Goal: Transaction & Acquisition: Purchase product/service

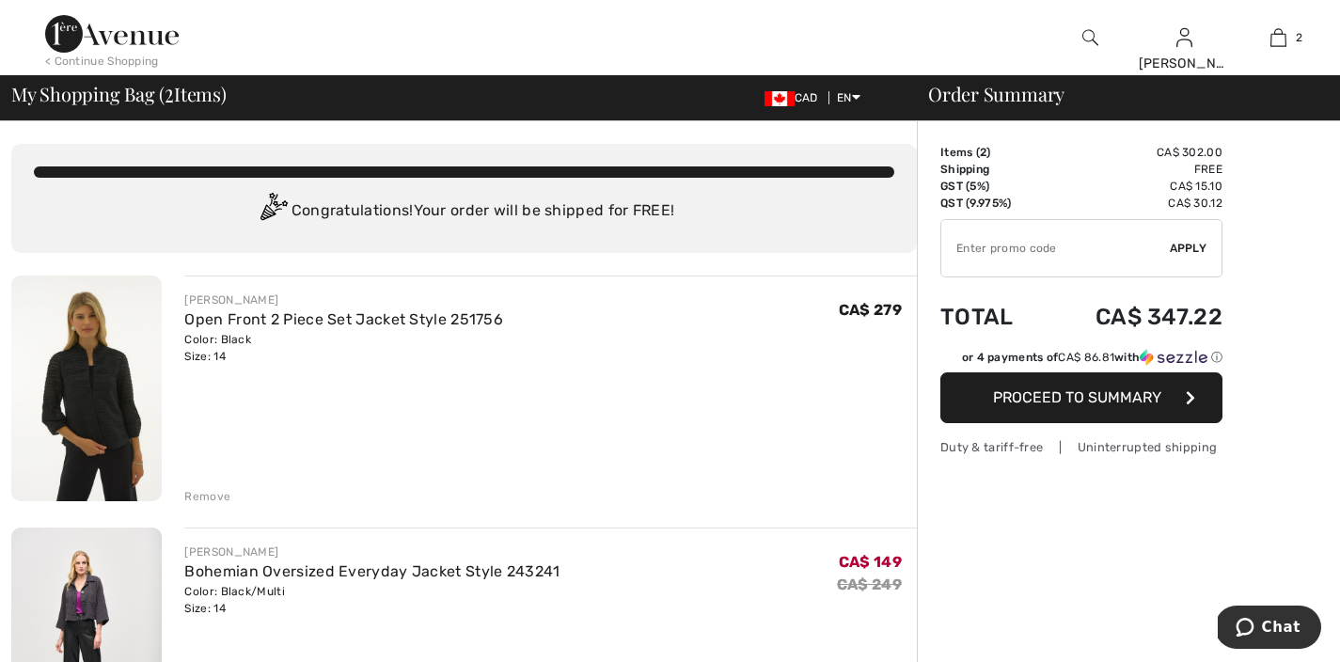
click at [198, 499] on div "Remove" at bounding box center [207, 496] width 46 height 17
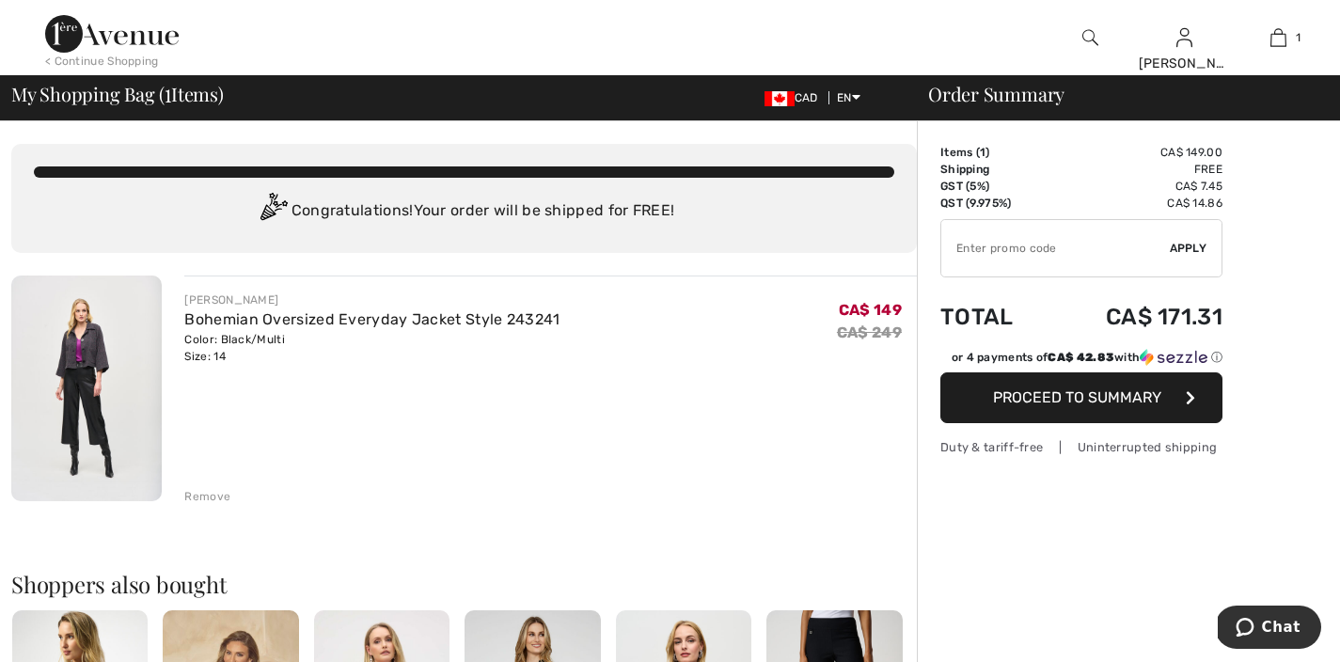
click at [118, 33] on img at bounding box center [111, 34] width 133 height 38
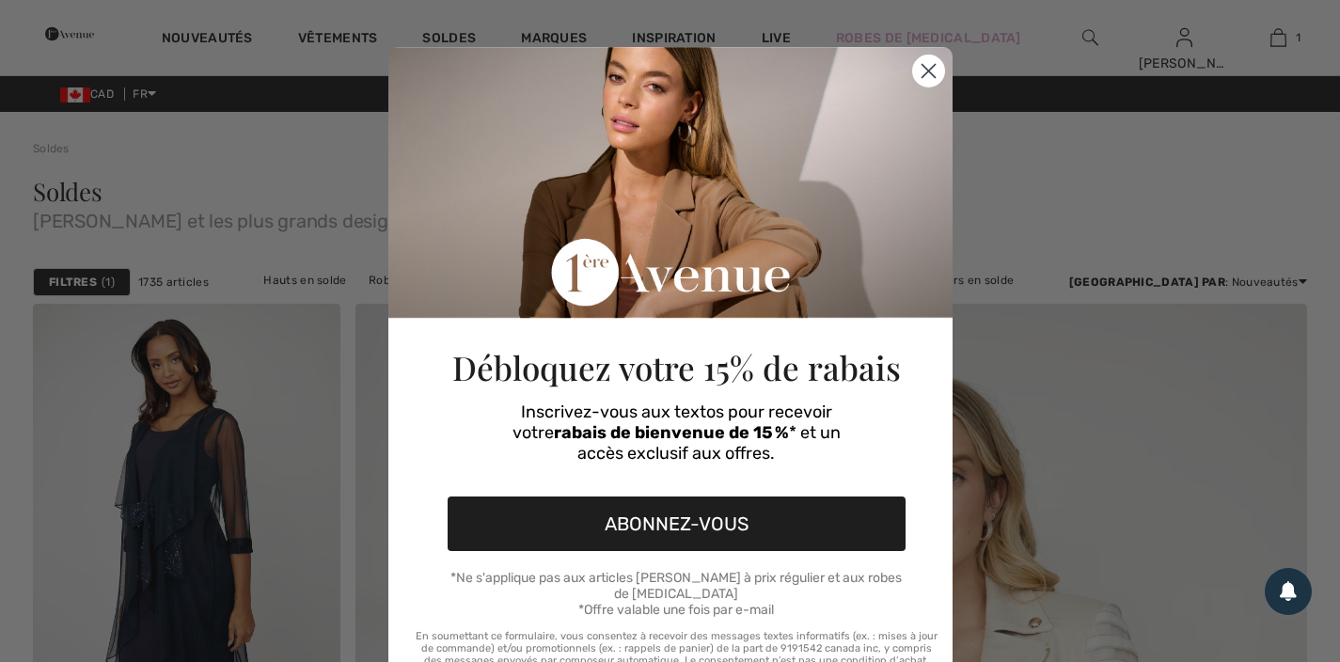
checkbox input "true"
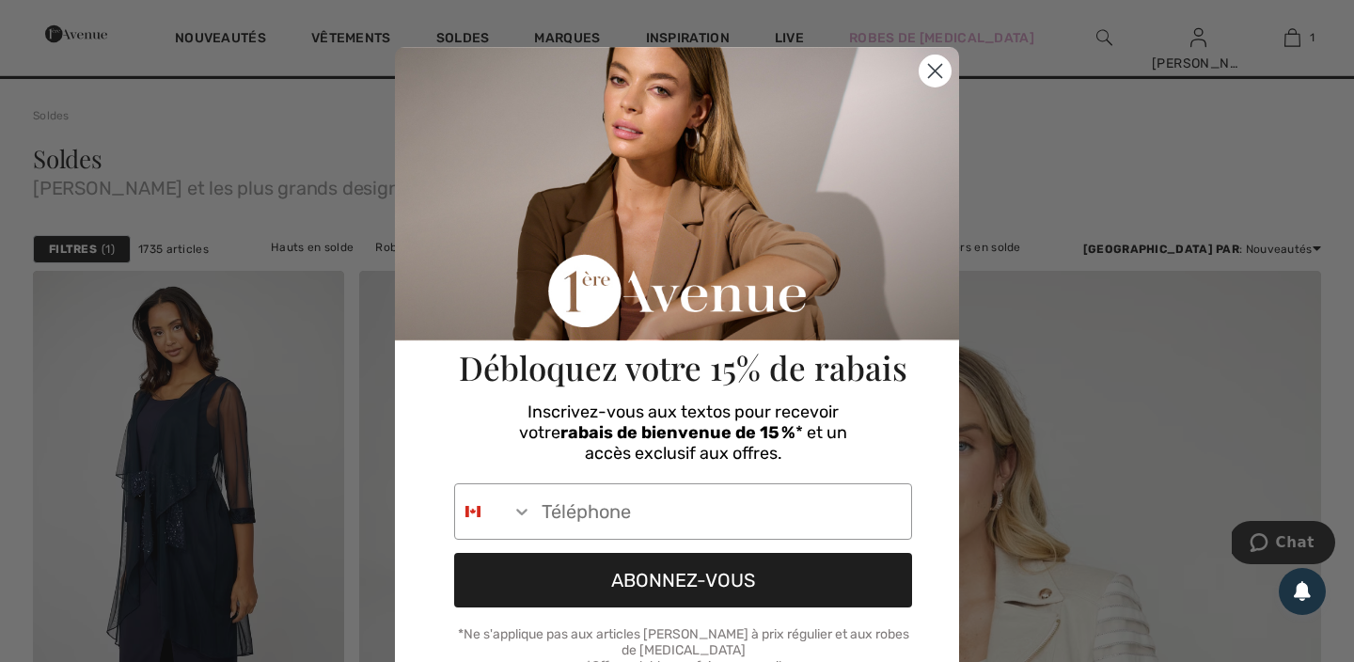
click at [931, 77] on circle "Close dialog" at bounding box center [934, 70] width 31 height 31
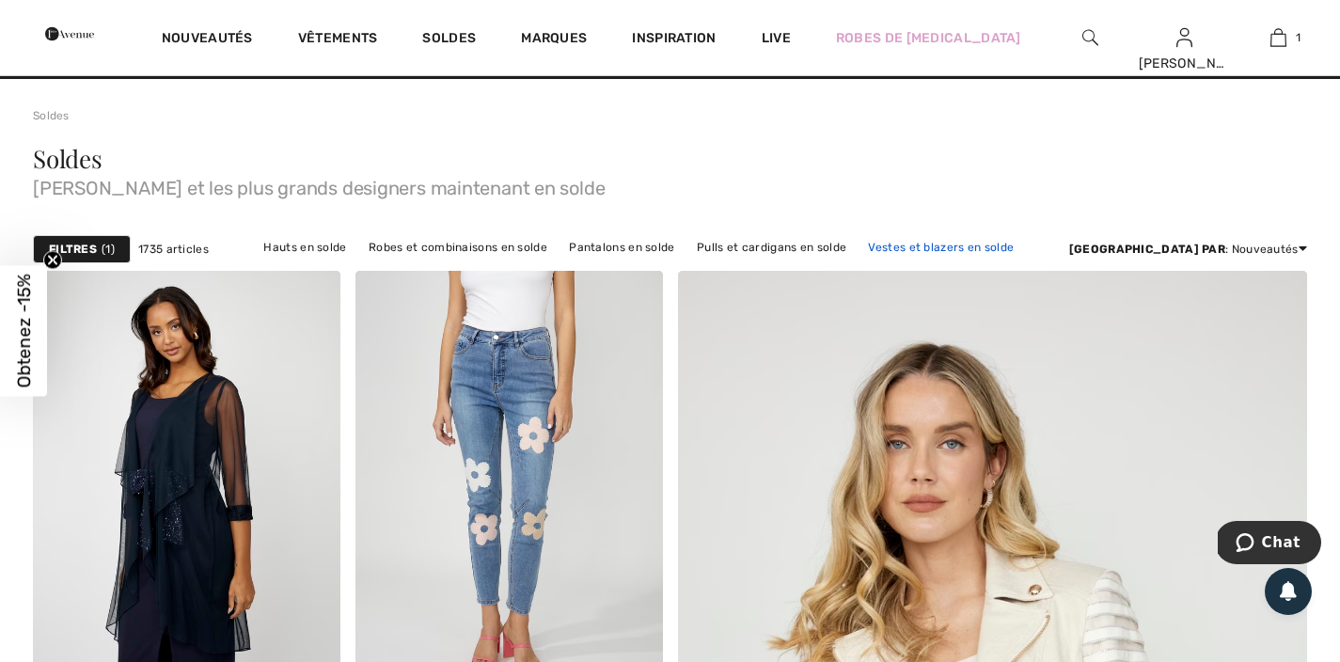
click at [936, 250] on link "Vestes et blazers en solde" at bounding box center [940, 247] width 165 height 24
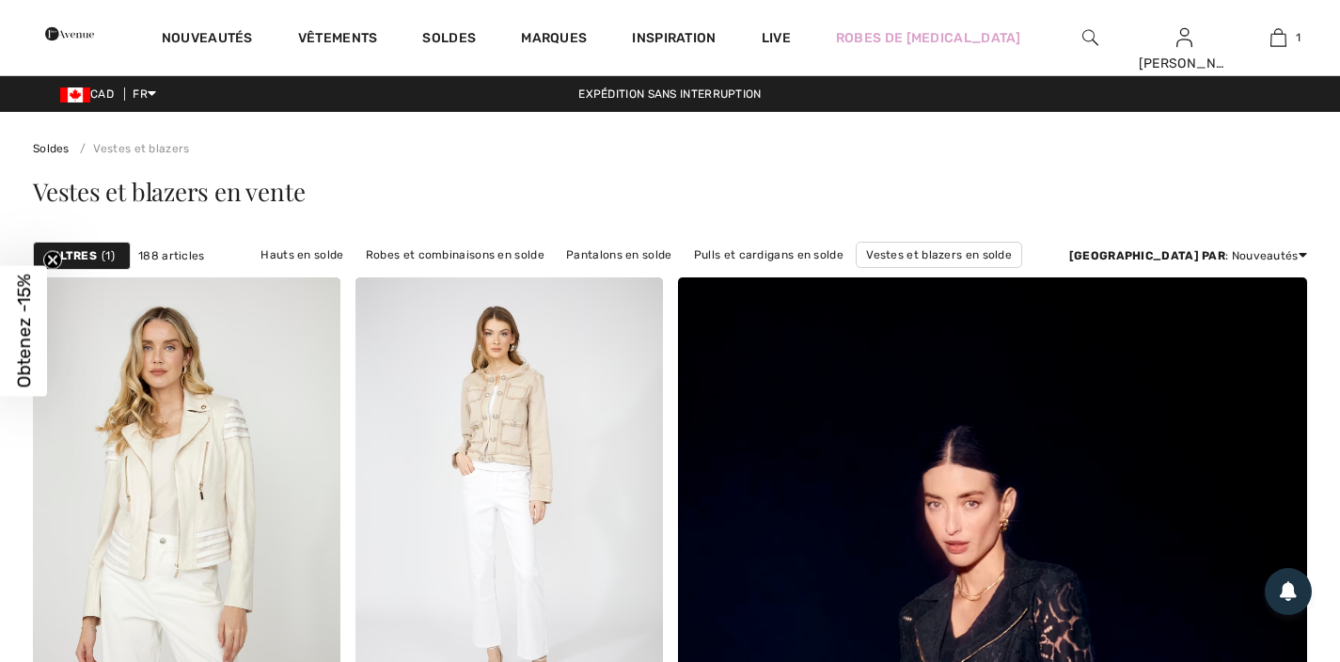
checkbox input "true"
click at [88, 253] on strong "Filtres" at bounding box center [73, 255] width 48 height 17
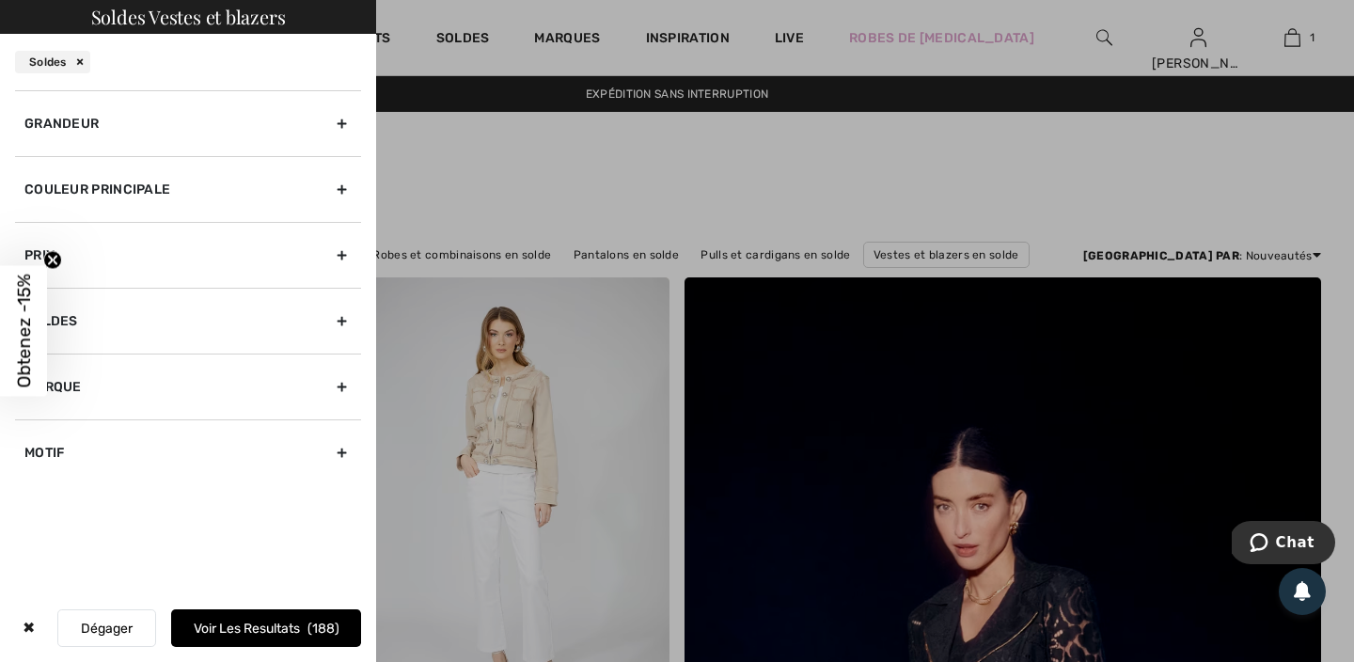
click at [143, 128] on div "Grandeur" at bounding box center [188, 123] width 346 height 66
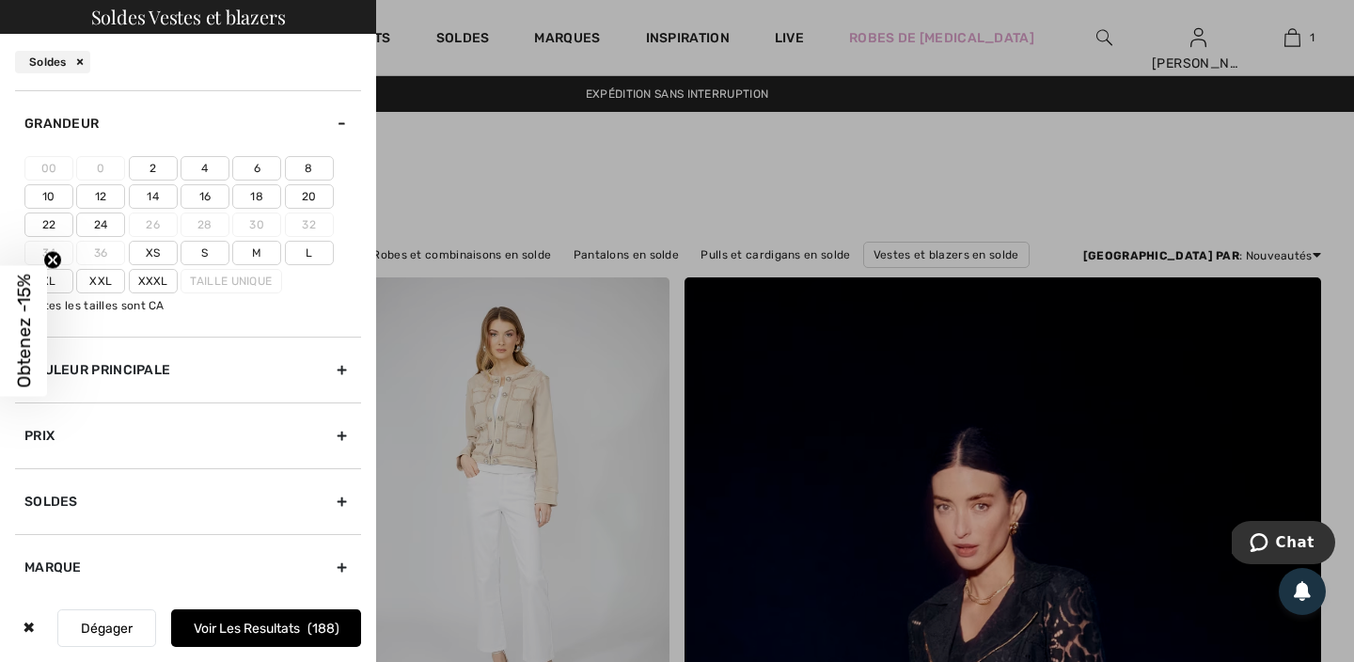
click at [152, 196] on label "14" at bounding box center [153, 196] width 49 height 24
click at [0, 0] on input"] "14" at bounding box center [0, 0] width 0 height 0
click at [252, 619] on button "Voir les resultats 32" at bounding box center [266, 628] width 190 height 38
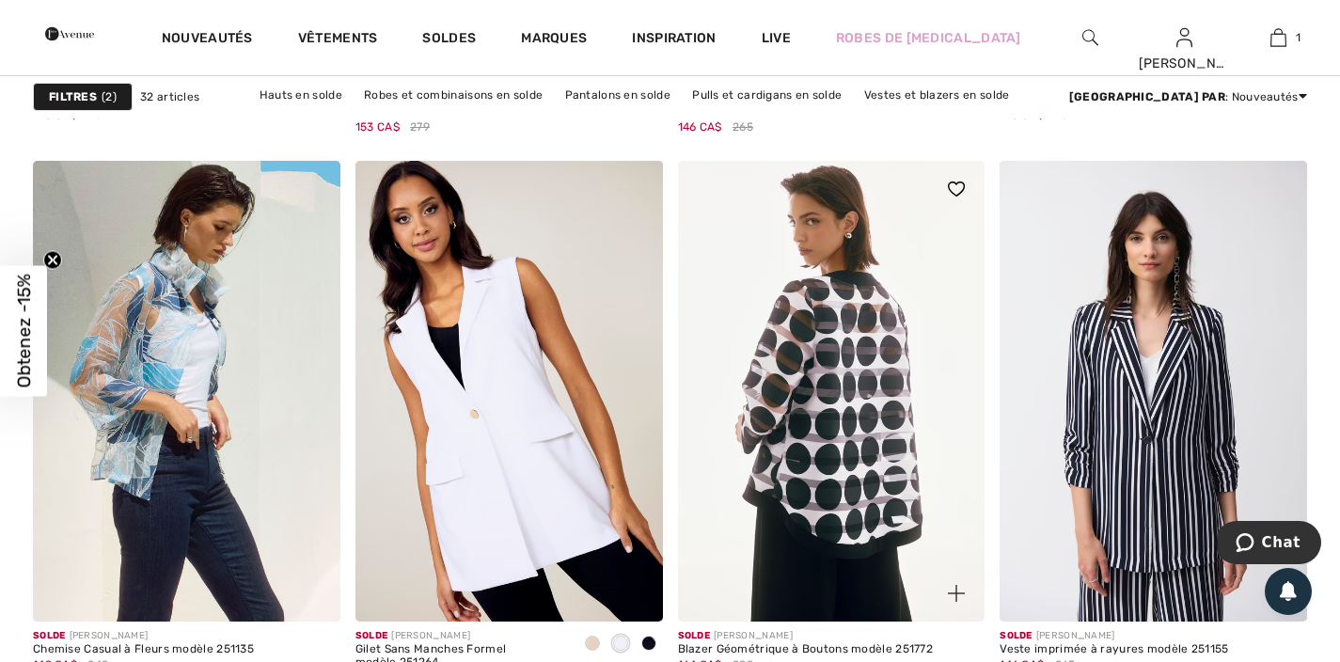
scroll to position [3242, 0]
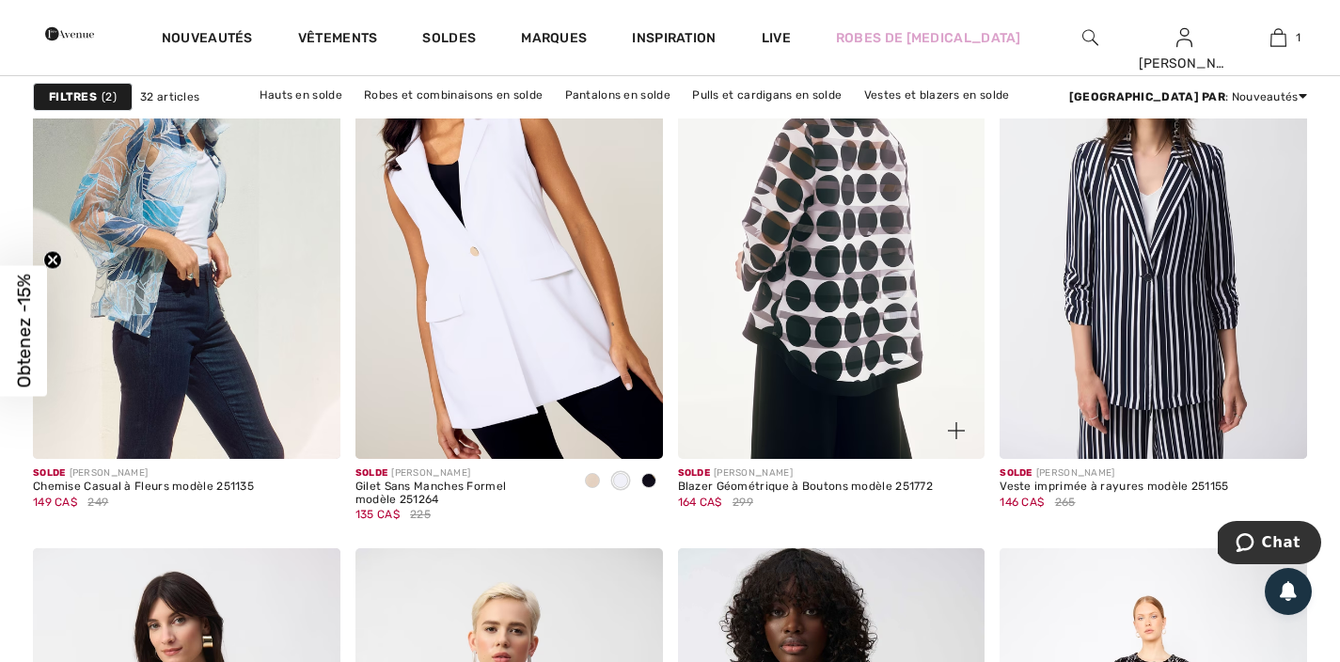
click at [886, 356] on img at bounding box center [831, 228] width 307 height 461
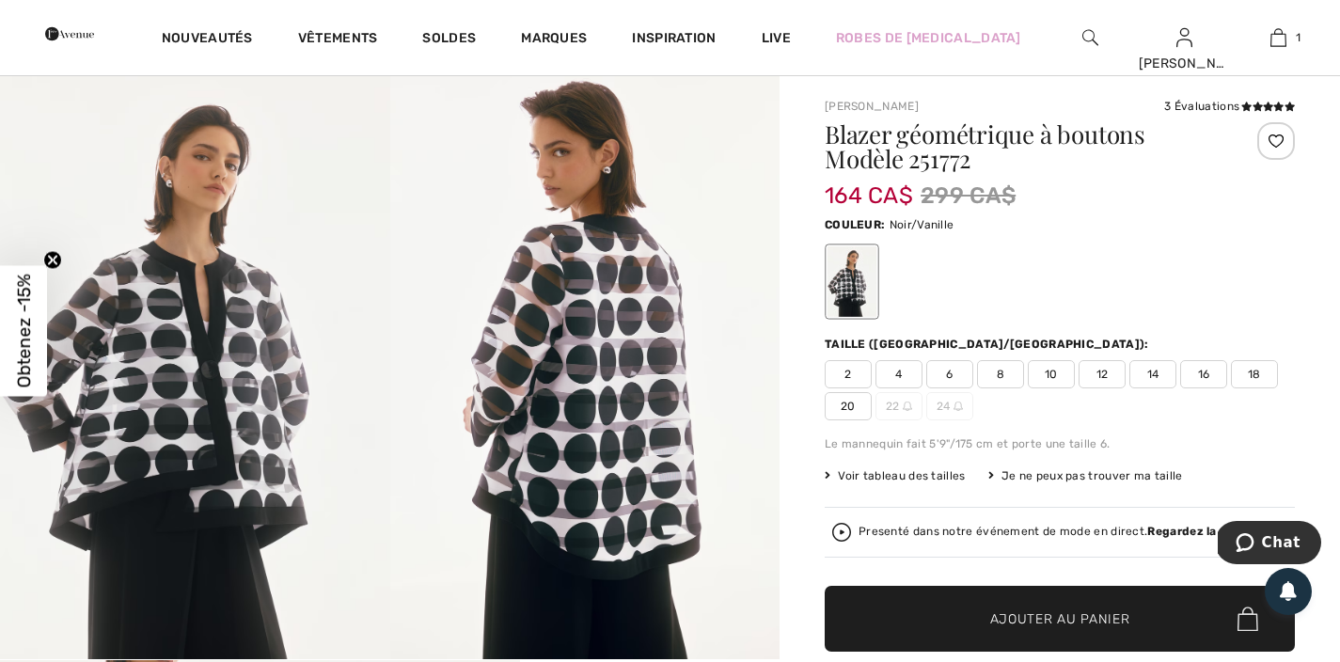
scroll to position [437, 0]
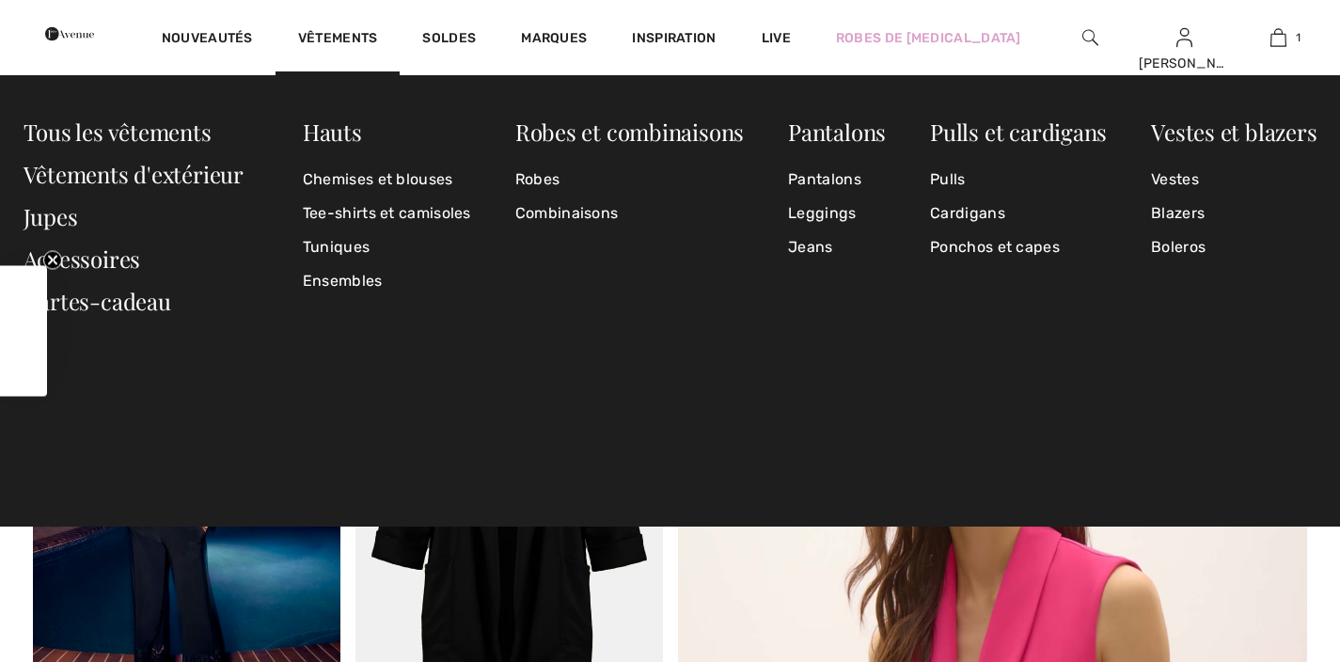
checkbox input "true"
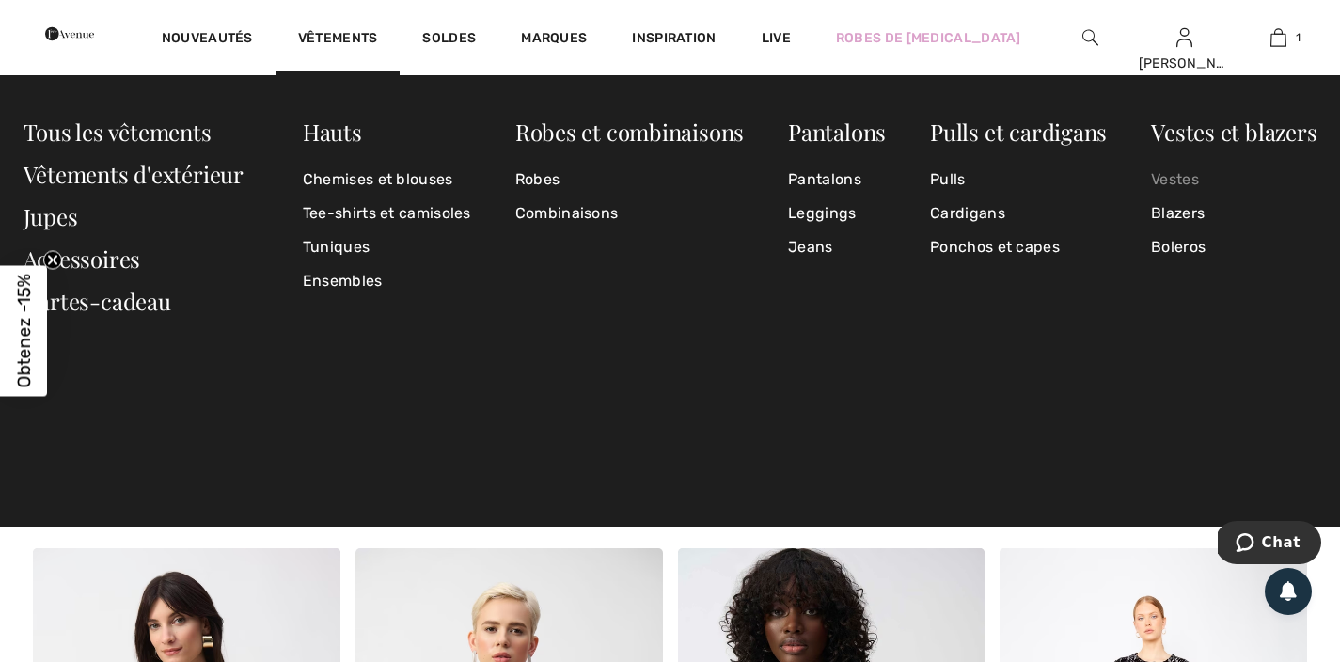
click at [1197, 184] on link "Vestes" at bounding box center [1233, 180] width 165 height 34
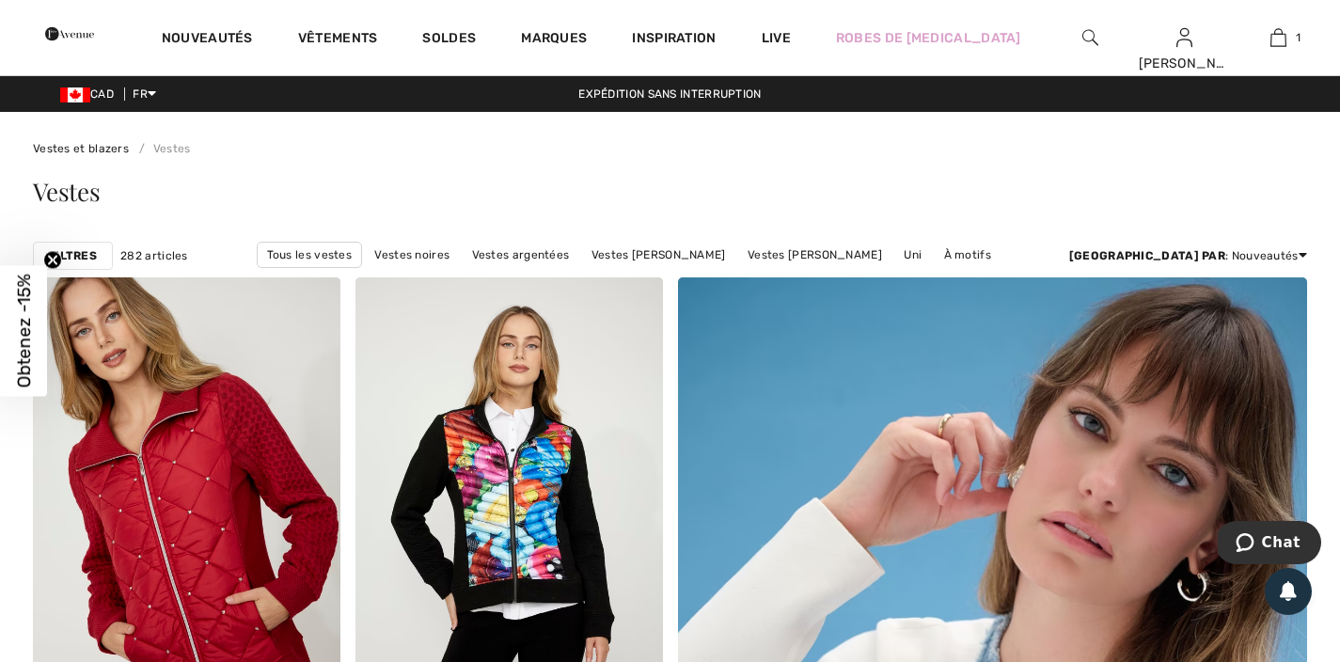
click at [58, 251] on strong "Filtres" at bounding box center [73, 255] width 48 height 17
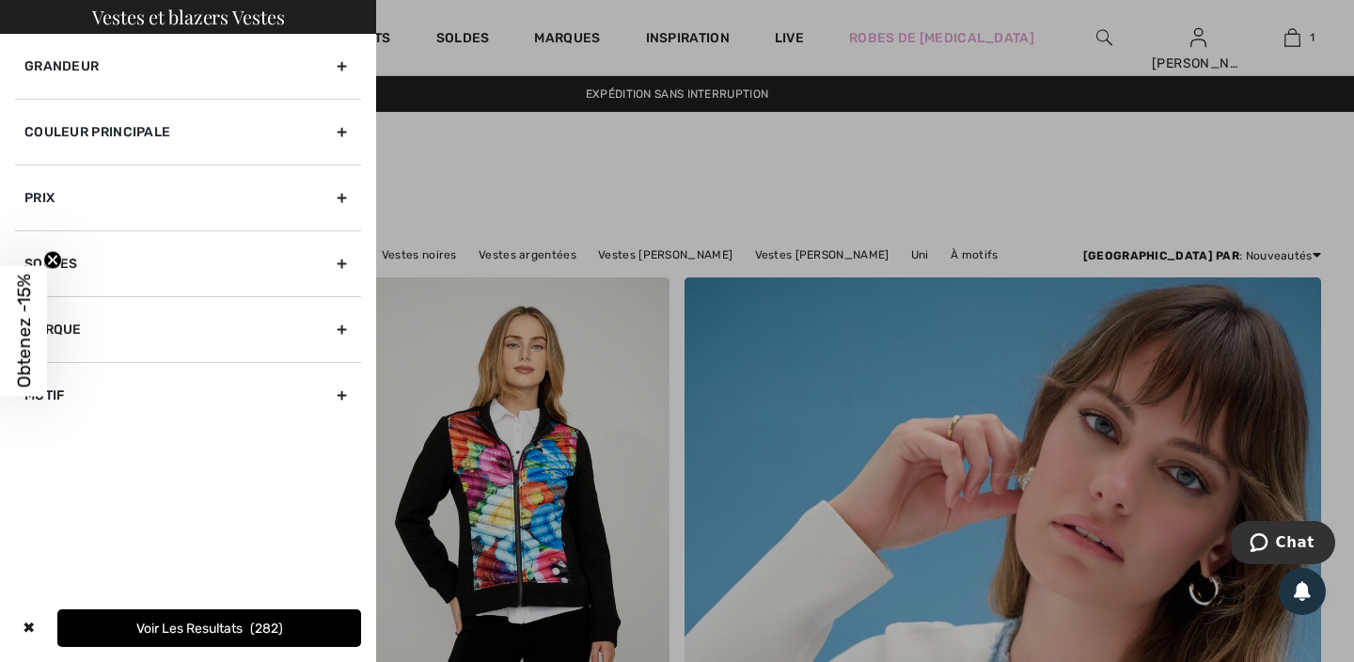
click at [142, 75] on div "Grandeur" at bounding box center [188, 66] width 346 height 65
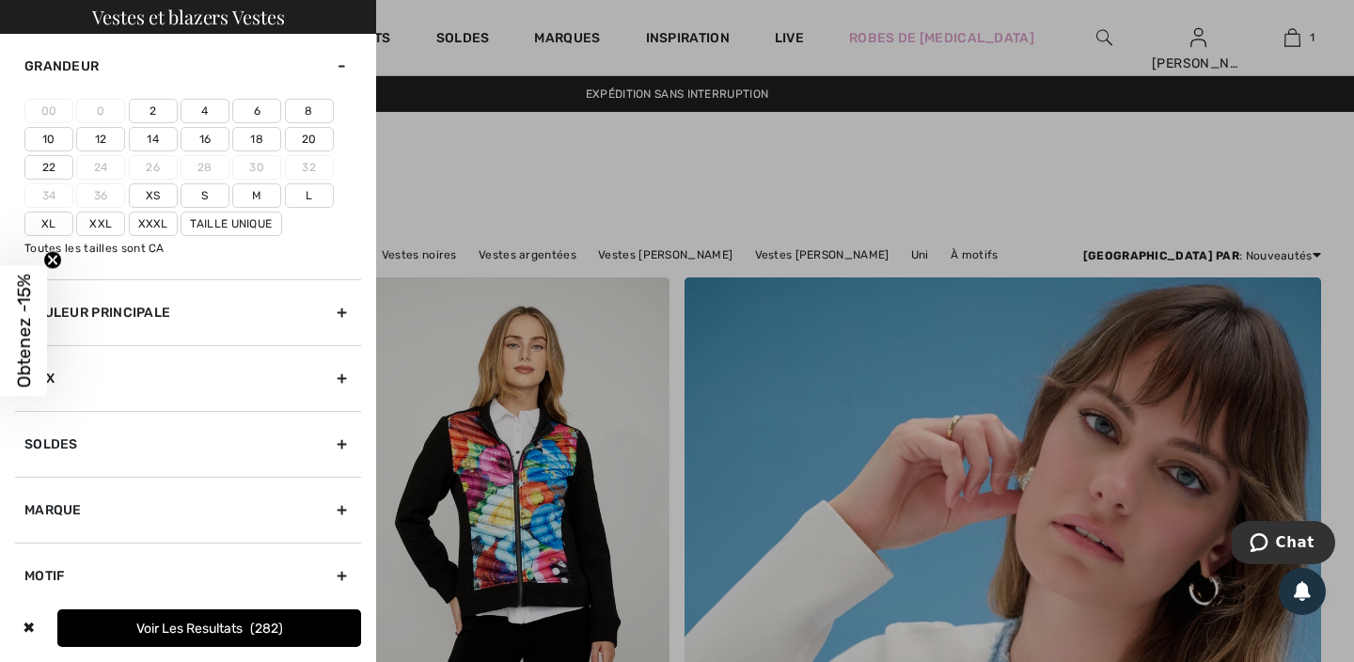
click at [155, 141] on label "14" at bounding box center [153, 139] width 49 height 24
click at [0, 0] on input"] "14" at bounding box center [0, 0] width 0 height 0
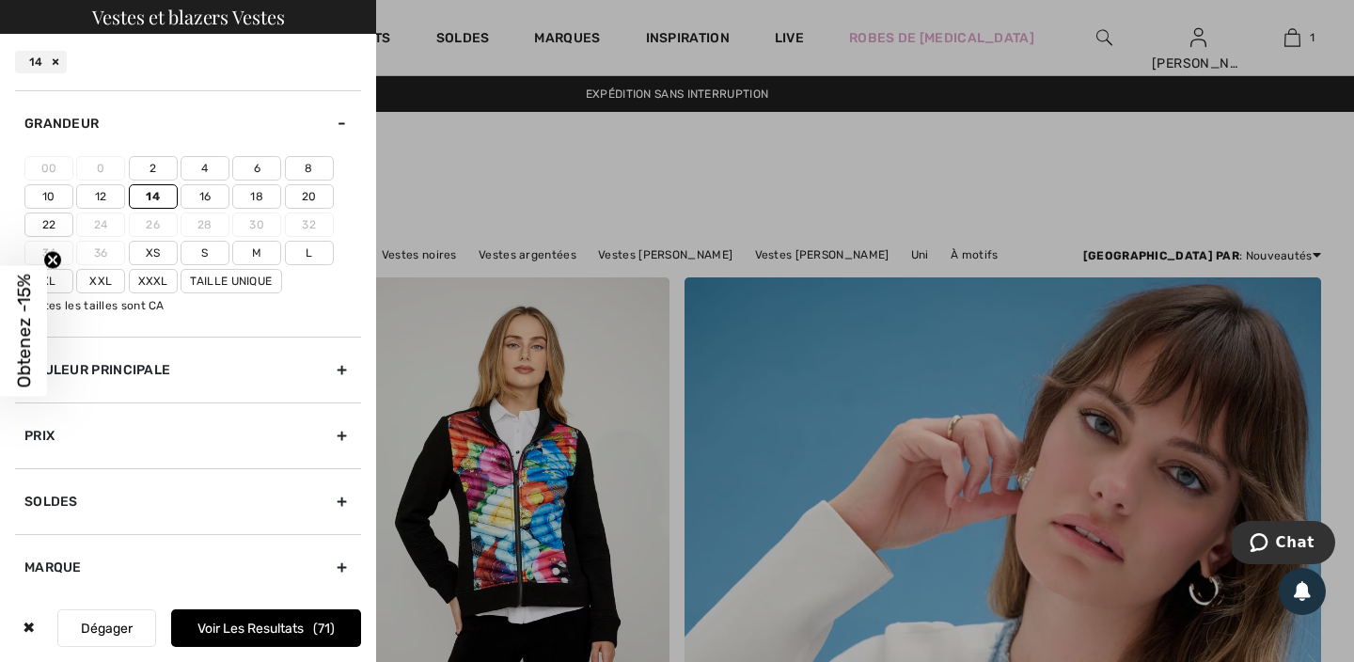
click at [230, 629] on button "Voir les resultats 71" at bounding box center [266, 628] width 190 height 38
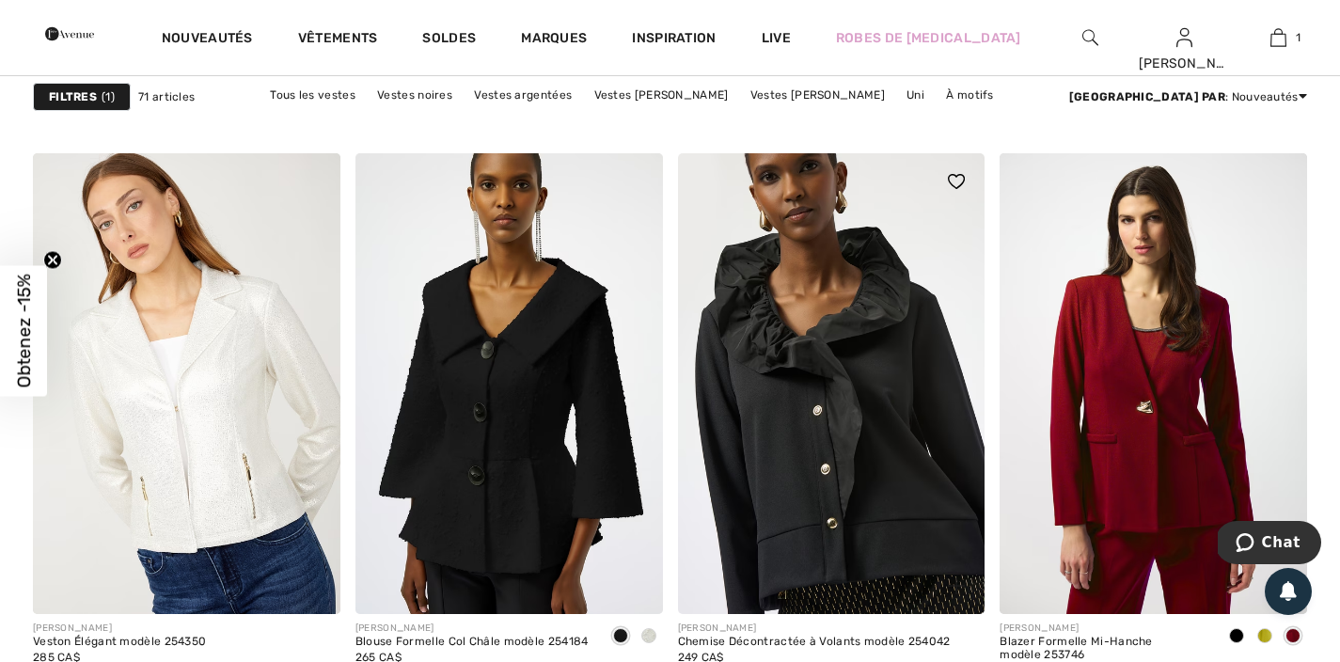
scroll to position [2562, 0]
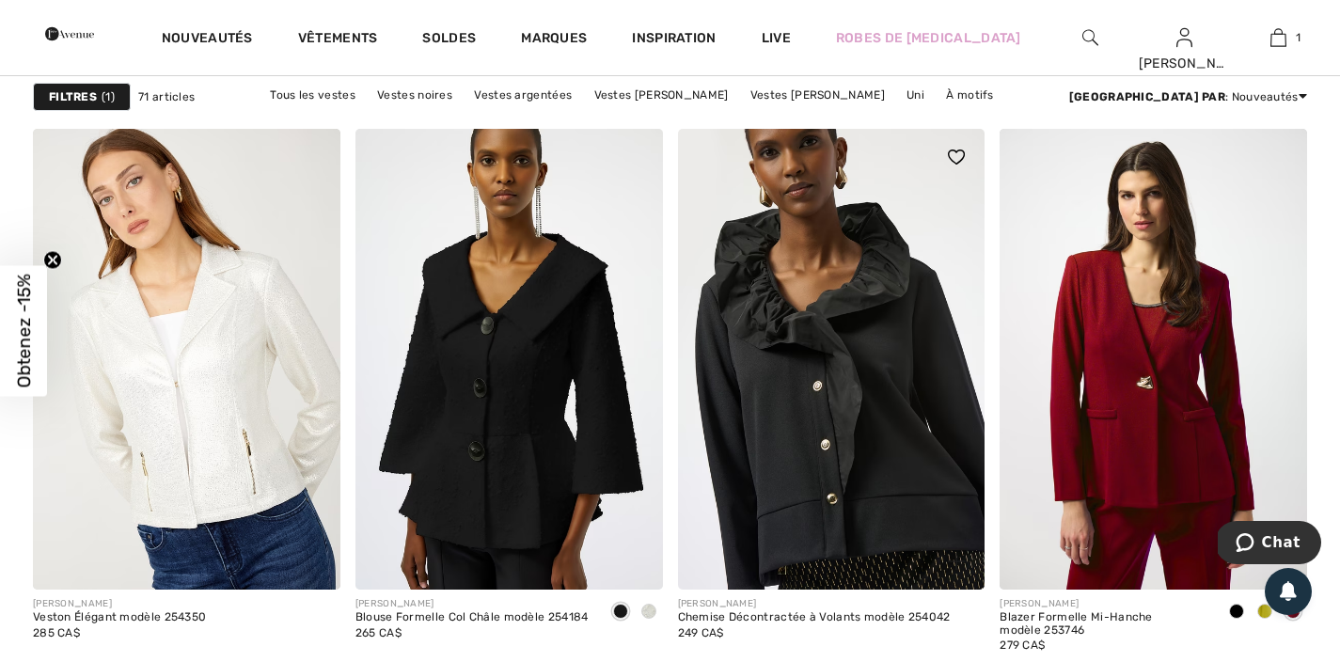
click at [862, 397] on img at bounding box center [831, 359] width 307 height 461
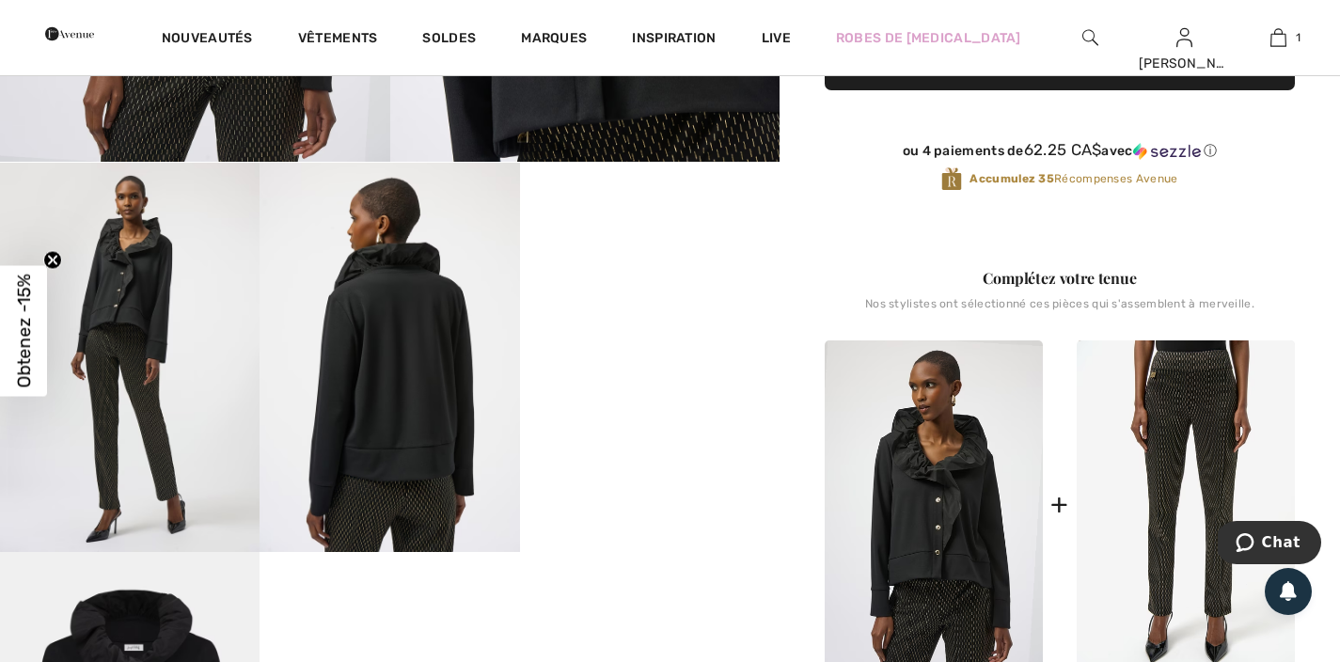
scroll to position [122, 0]
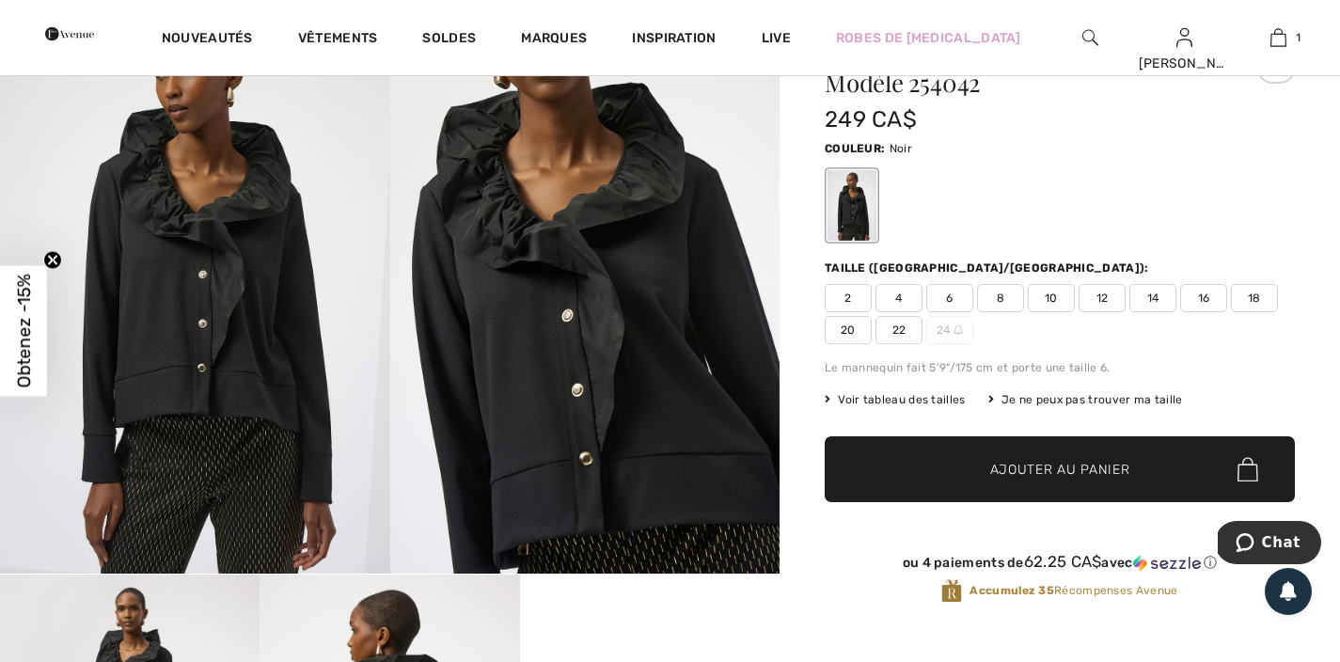
click at [1154, 304] on span "14" at bounding box center [1152, 298] width 47 height 28
click at [1124, 471] on span "Ajouter au panier" at bounding box center [1060, 470] width 140 height 20
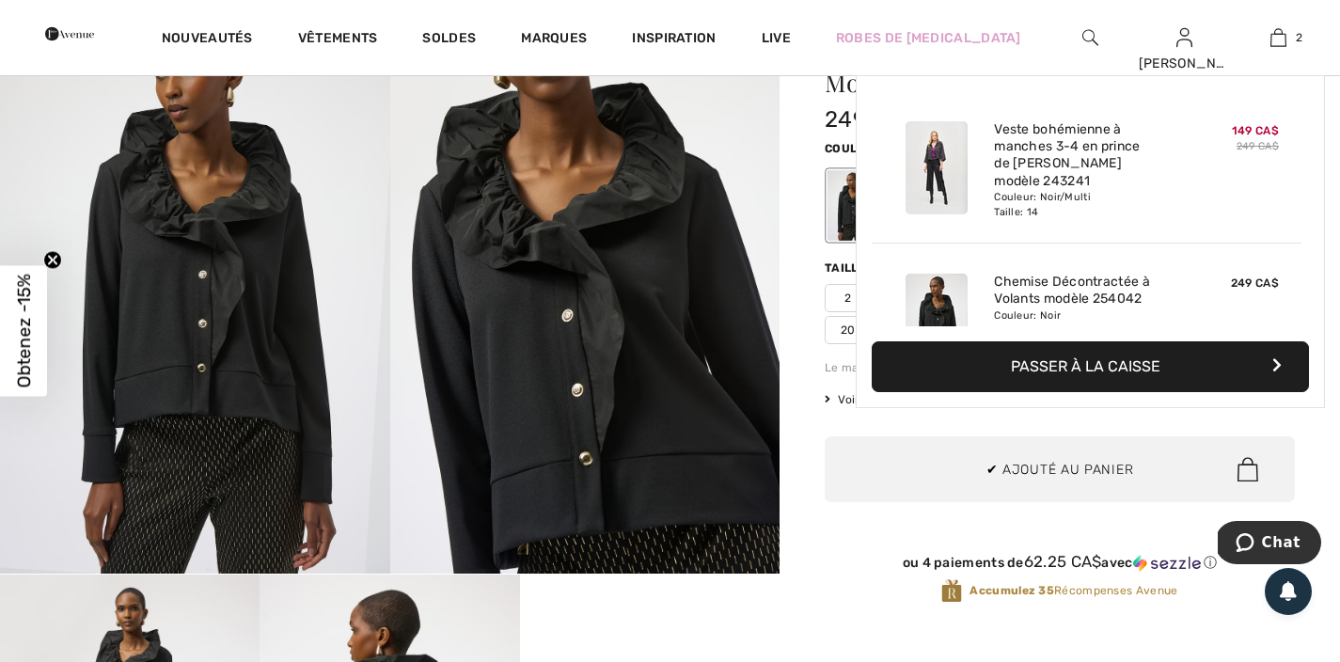
scroll to position [58, 0]
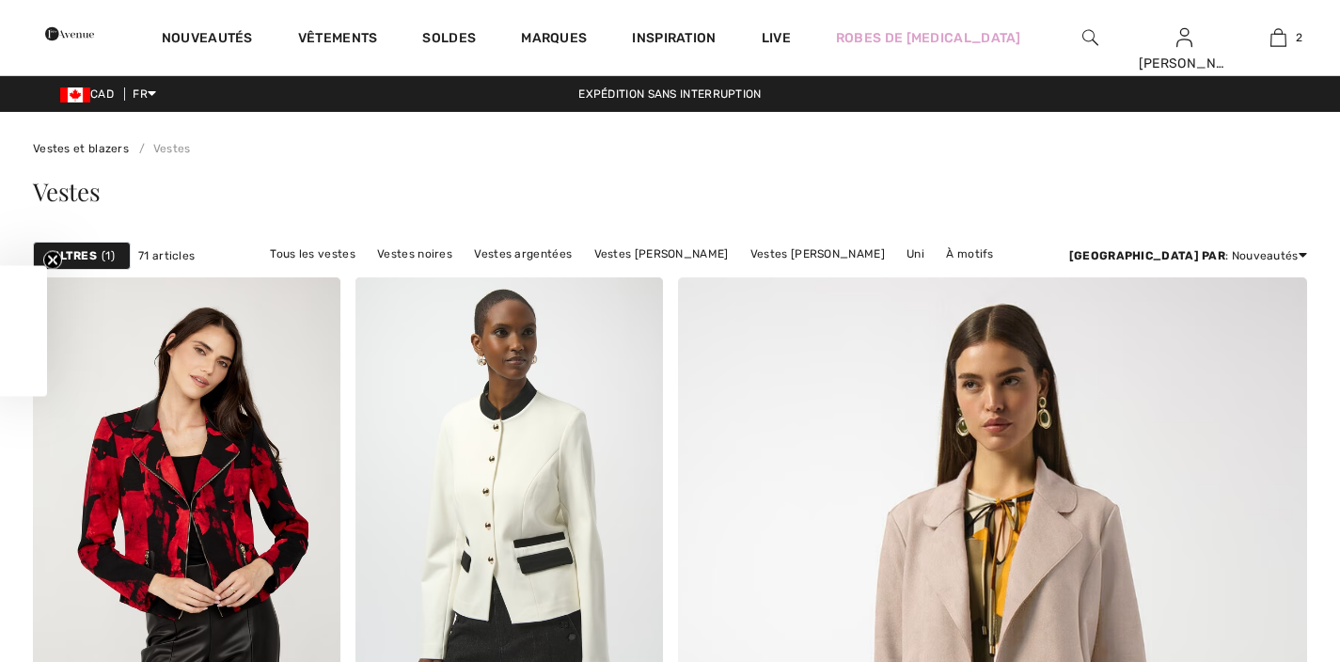
checkbox input "true"
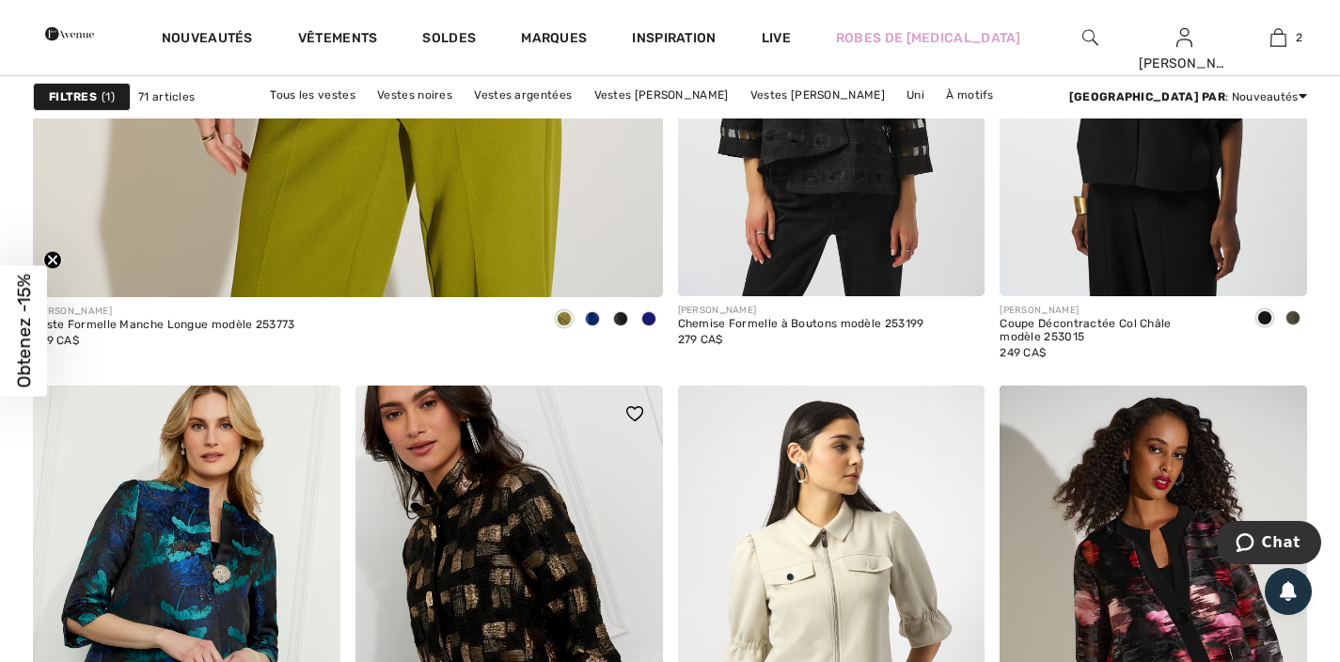
scroll to position [4910, 0]
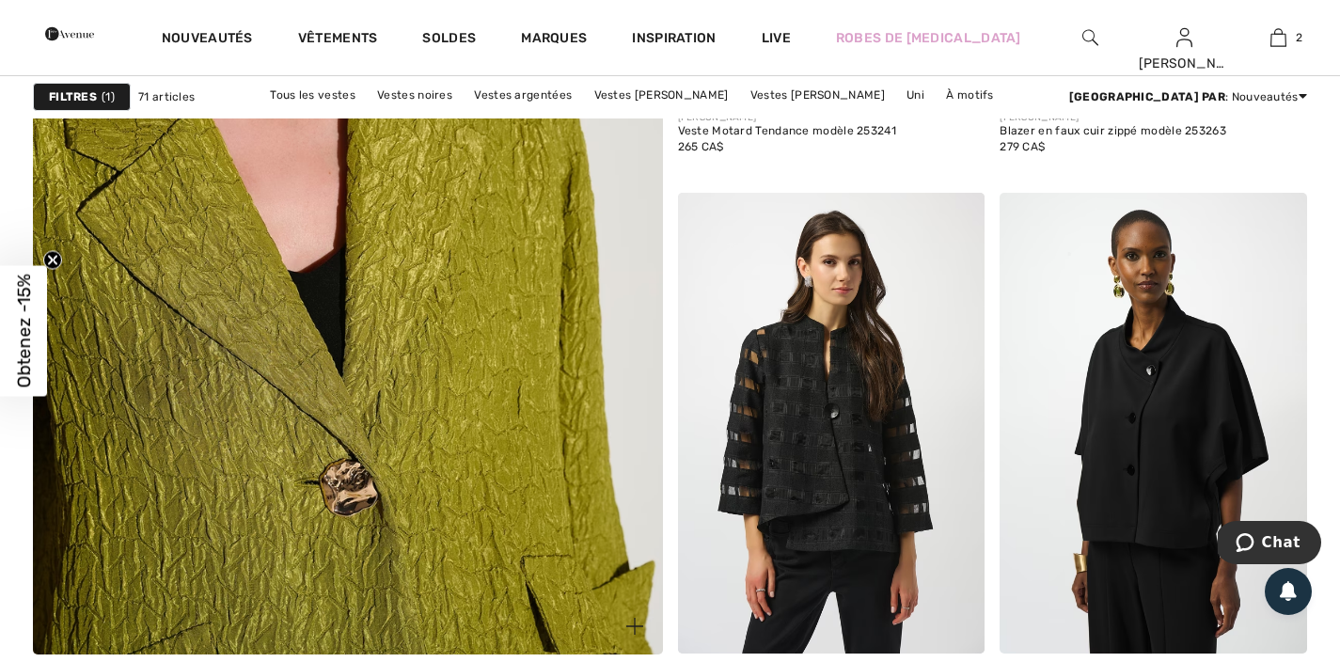
click at [474, 308] on img at bounding box center [347, 209] width 755 height 1133
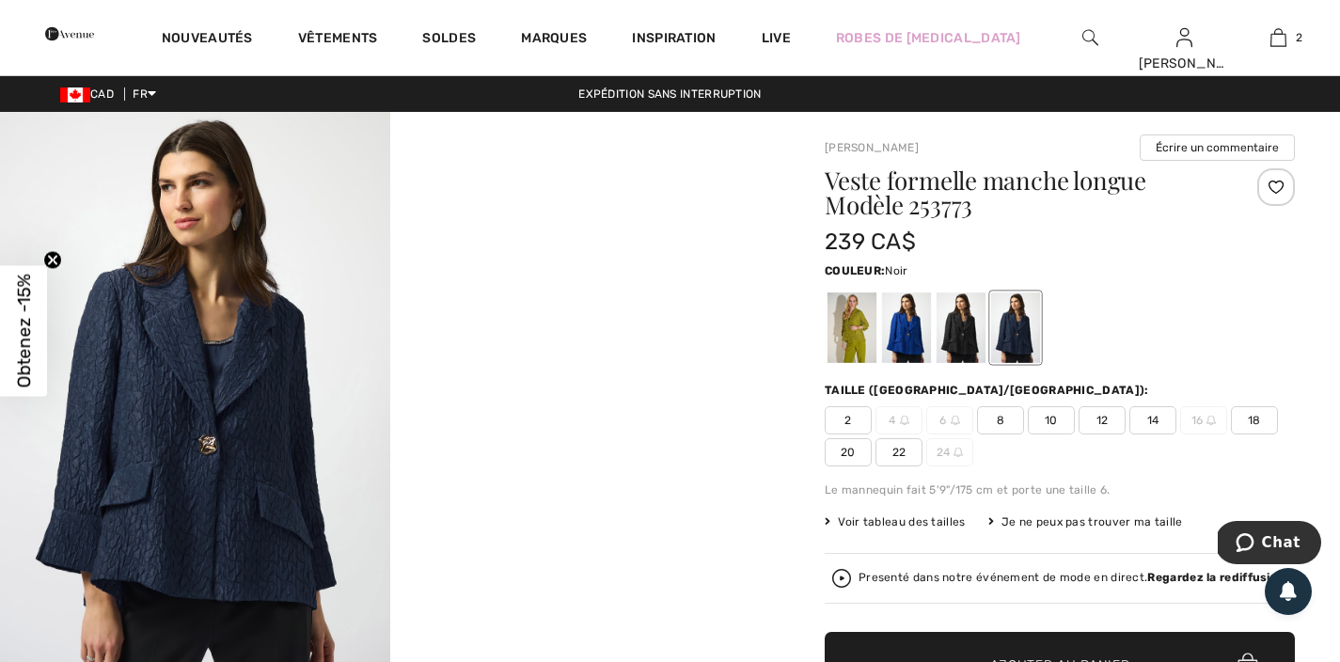
click at [974, 329] on div at bounding box center [960, 327] width 49 height 71
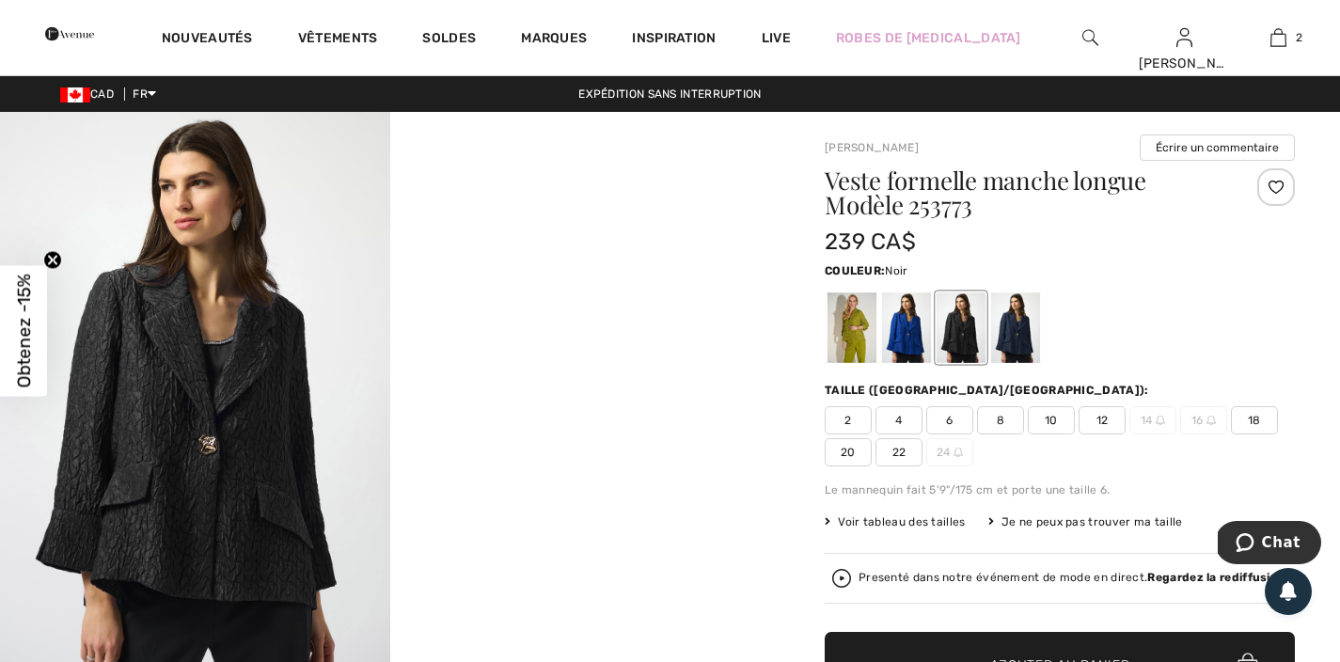
scroll to position [173, 0]
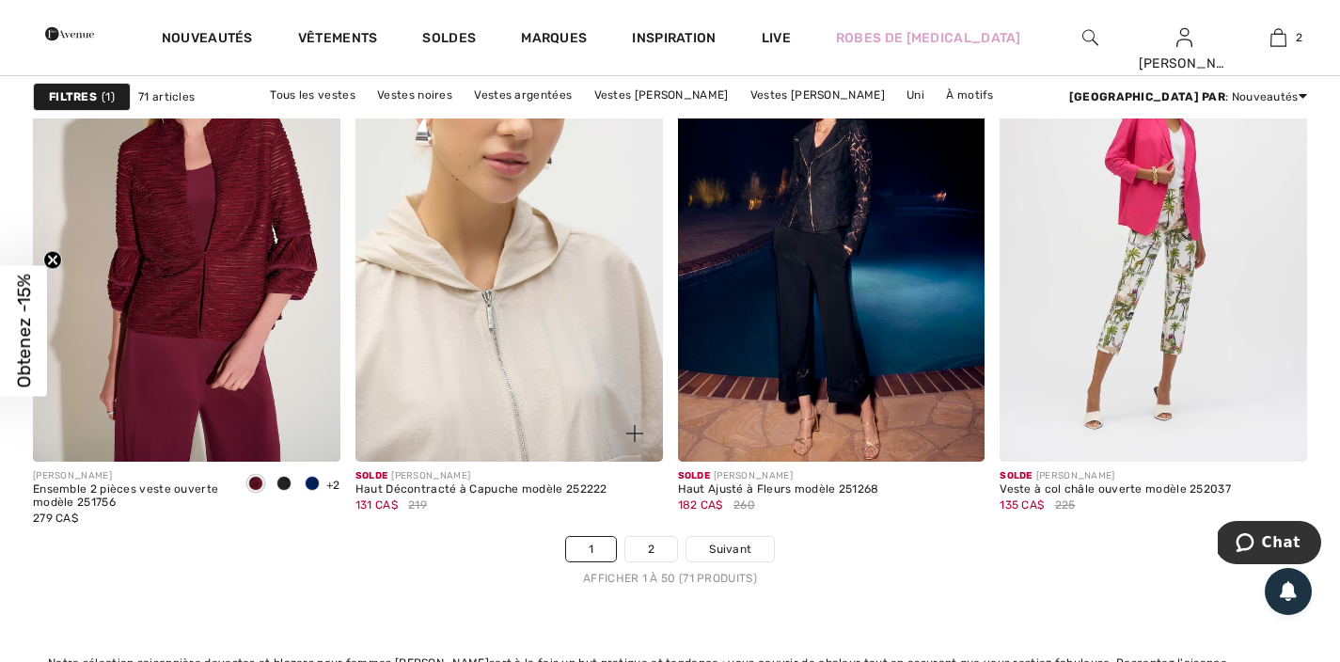
scroll to position [8100, 0]
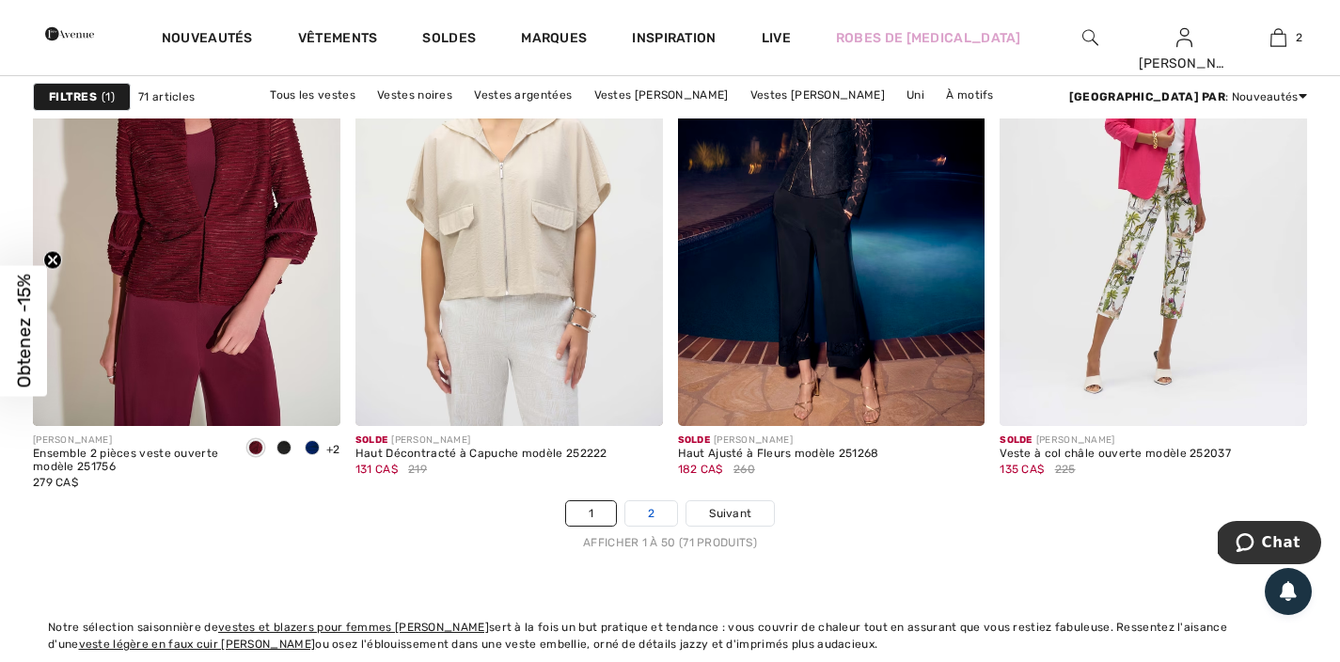
click at [660, 524] on link "2" at bounding box center [651, 513] width 52 height 24
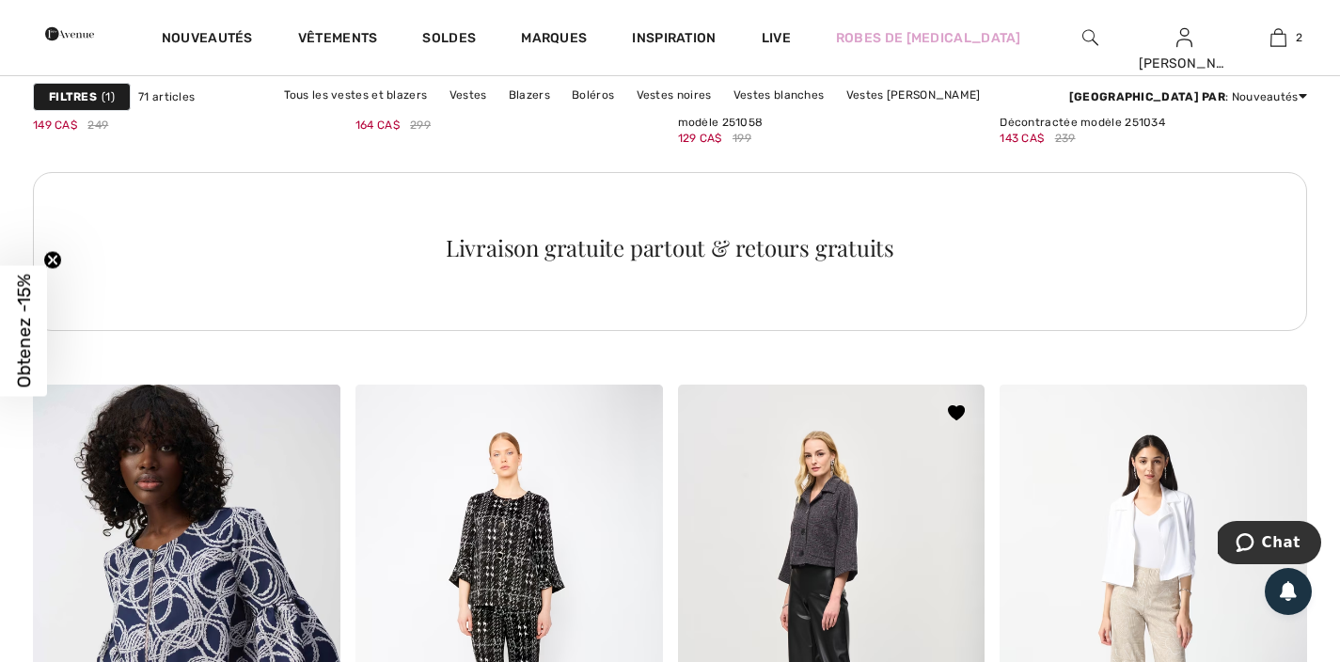
scroll to position [2692, 0]
